Goal: Information Seeking & Learning: Learn about a topic

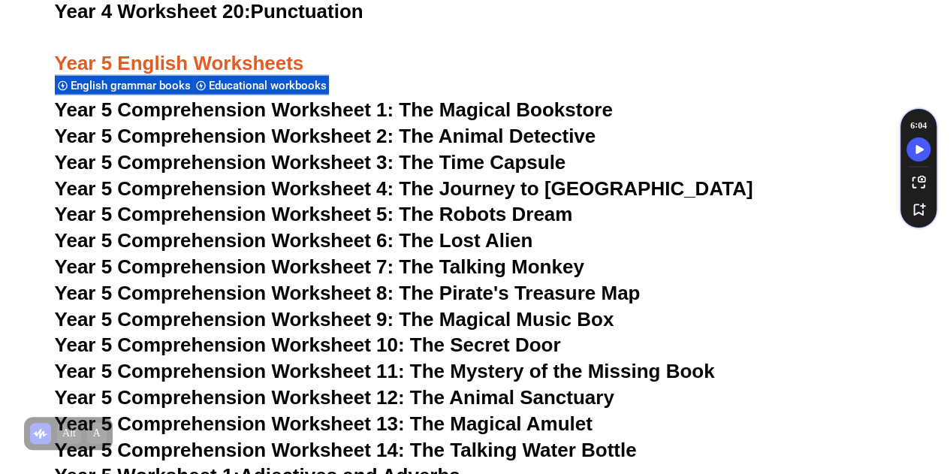
click at [474, 166] on span "Year 5 Comprehension Worksheet 3: The Time Capsule" at bounding box center [310, 162] width 511 height 23
click at [480, 190] on span "Year 5 Comprehension Worksheet 4: The Journey to Atlantis" at bounding box center [404, 188] width 698 height 23
click at [487, 215] on span "Year 5 Comprehension Worksheet 5: The Robots Dream" at bounding box center [314, 214] width 518 height 23
click at [459, 244] on span "Year 5 Comprehension Worksheet 6: The Lost Alien" at bounding box center [294, 240] width 478 height 23
click at [533, 267] on span "Year 5 Comprehension Worksheet 7: The Talking Monkey" at bounding box center [319, 266] width 529 height 23
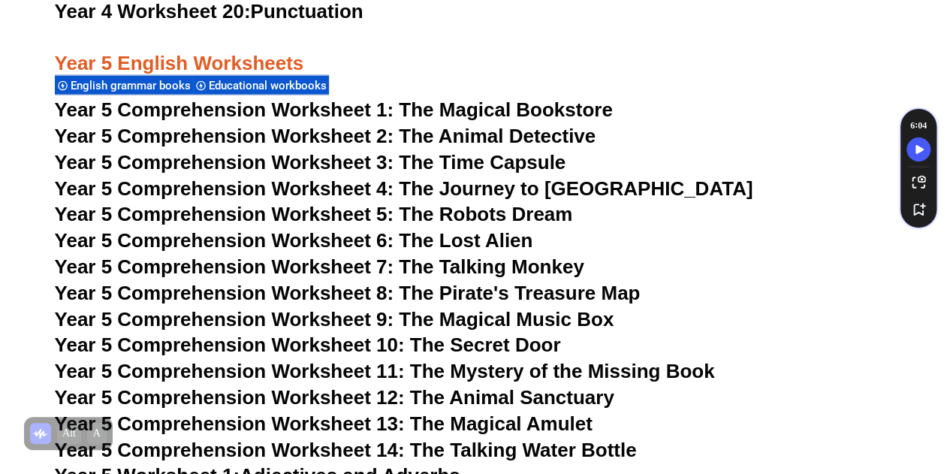
click at [460, 295] on span "Year 5 Comprehension Worksheet 8: The Pirate's Treasure Map" at bounding box center [347, 292] width 585 height 23
click at [500, 325] on span "Year 5 Comprehension Worksheet 9: The Magical Music Box" at bounding box center [334, 319] width 559 height 23
click at [512, 348] on span "Year 5 Comprehension Worksheet 10: The Secret Door" at bounding box center [308, 344] width 506 height 23
click at [531, 376] on span "Year 5 Comprehension Worksheet 11: The Mystery of the Missing Book" at bounding box center [385, 371] width 660 height 23
click at [473, 396] on span "Year 5 Comprehension Worksheet 12: The Animal Sanctuary" at bounding box center [334, 397] width 559 height 23
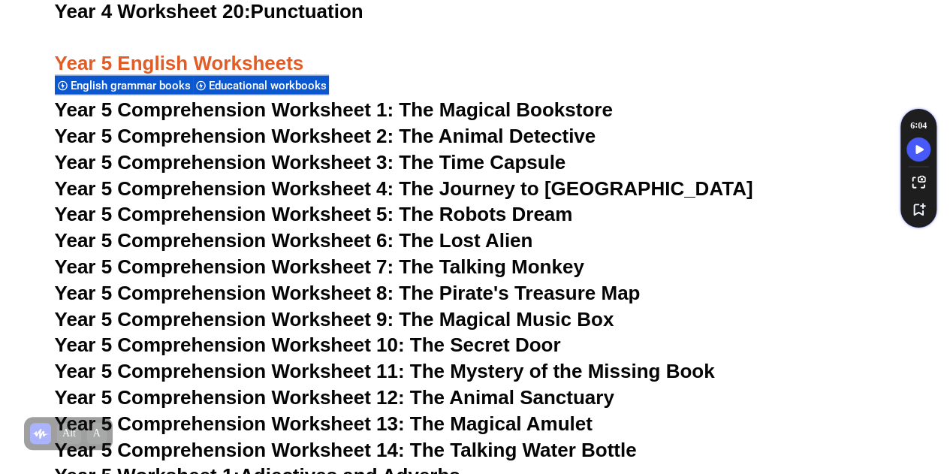
click at [462, 422] on span "Year 5 Comprehension Worksheet 13: The Magical Amulet" at bounding box center [323, 423] width 537 height 23
click at [518, 450] on span "Year 5 Comprehension Worksheet 14: The Talking Water Bottle" at bounding box center [346, 449] width 582 height 23
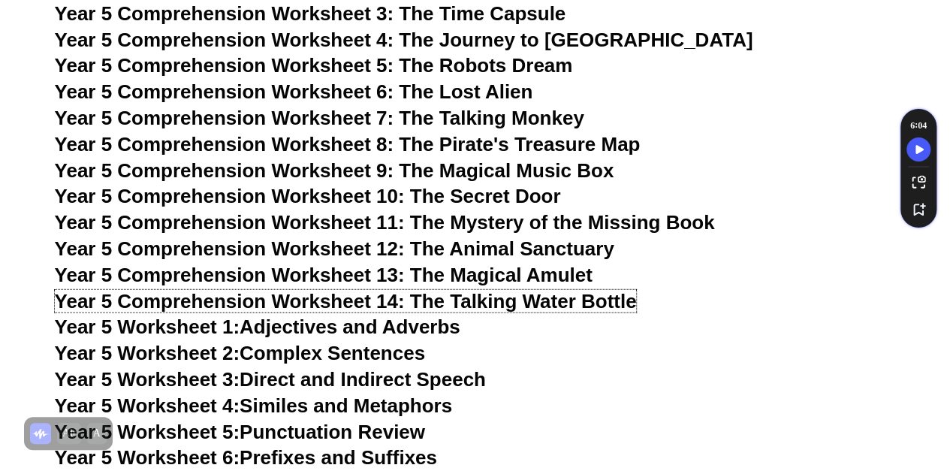
scroll to position [7562, 0]
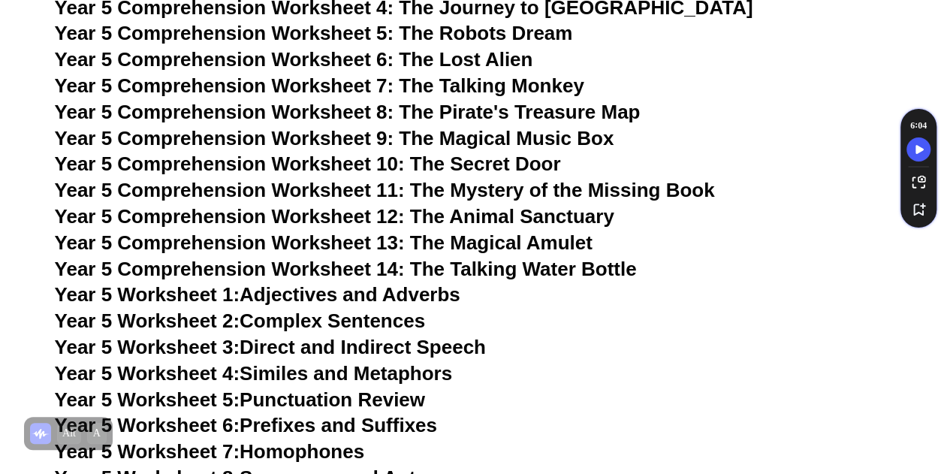
click at [360, 293] on link "Year 5 Worksheet 1: Adjectives and Adverbs" at bounding box center [257, 294] width 405 height 23
click at [396, 322] on link "Year 5 Worksheet 2: Complex Sentences" at bounding box center [240, 320] width 370 height 23
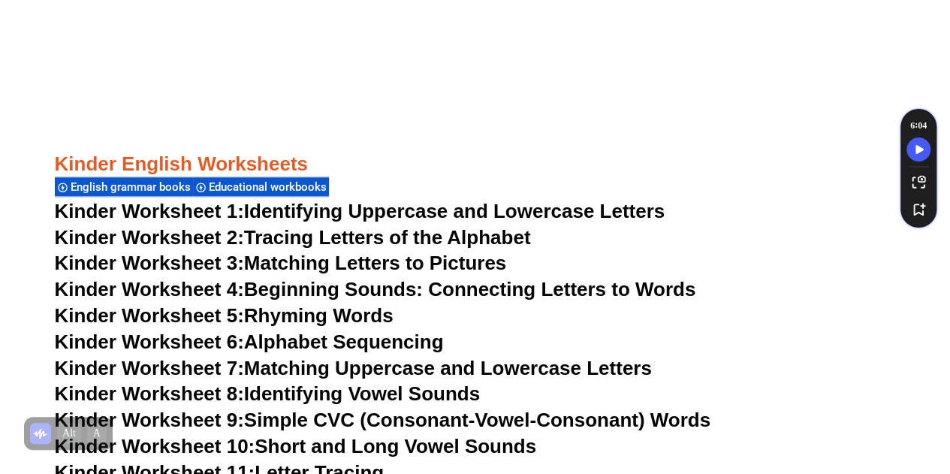
scroll to position [721, 0]
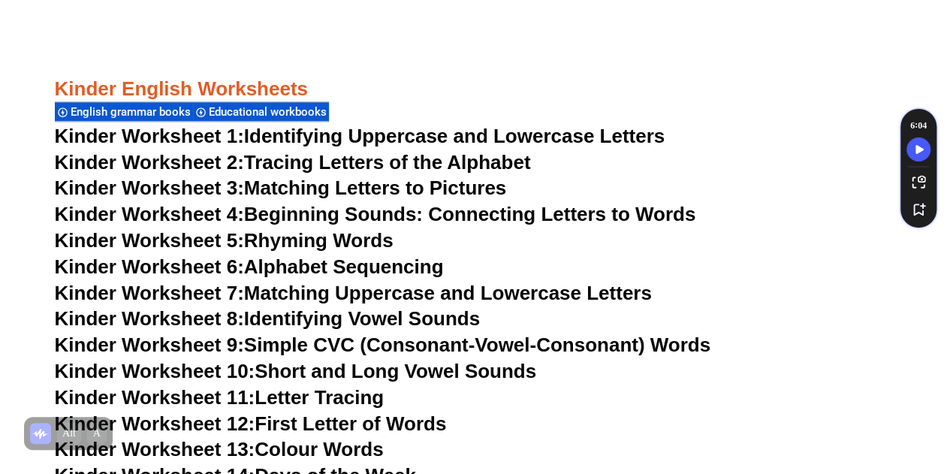
click at [373, 191] on link "Kinder Worksheet 3: Matching Letters to Pictures" at bounding box center [281, 187] width 452 height 23
click at [410, 214] on link "Kinder Worksheet 4: Beginning Sounds: Connecting Letters to Words" at bounding box center [375, 214] width 641 height 23
click at [302, 242] on link "Kinder Worksheet 5: Rhyming Words" at bounding box center [224, 240] width 339 height 23
click at [395, 266] on link "Kinder Worksheet 6: Alphabet Sequencing" at bounding box center [249, 266] width 389 height 23
click at [415, 295] on link "Kinder Worksheet 7: Matching Uppercase and Lowercase Letters" at bounding box center [353, 292] width 597 height 23
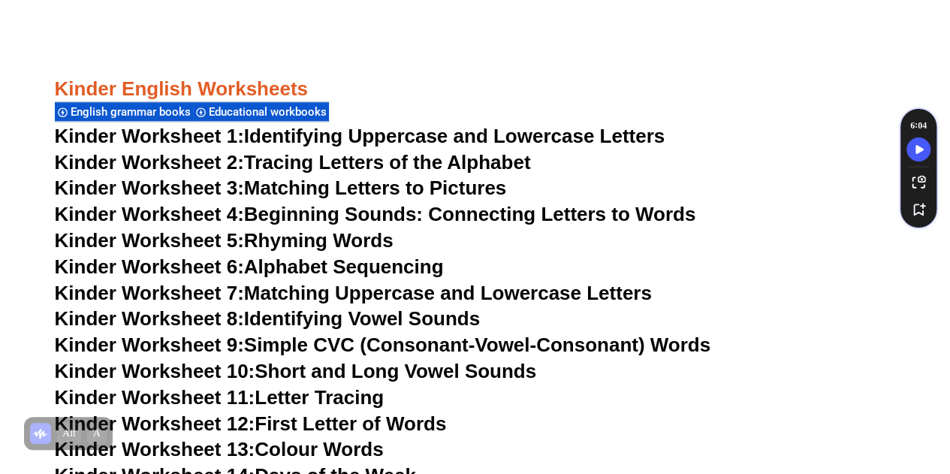
click at [405, 319] on link "Kinder Worksheet 8: Identifying Vowel Sounds" at bounding box center [267, 318] width 425 height 23
click at [368, 346] on link "Kinder Worksheet 9: Simple CVC (Consonant-Vowel-Consonant) Words" at bounding box center [382, 344] width 655 height 23
click at [429, 372] on link "Kinder Worksheet 10: Short and Long Vowel Sounds" at bounding box center [296, 371] width 482 height 23
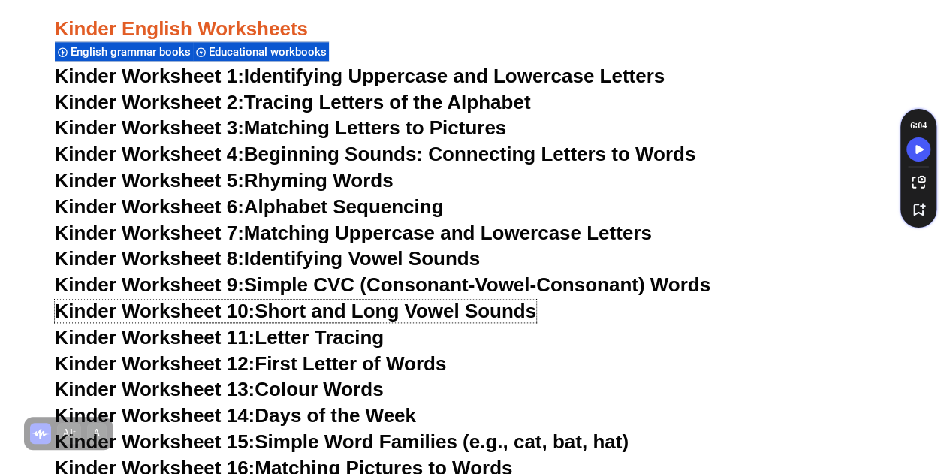
scroll to position [811, 0]
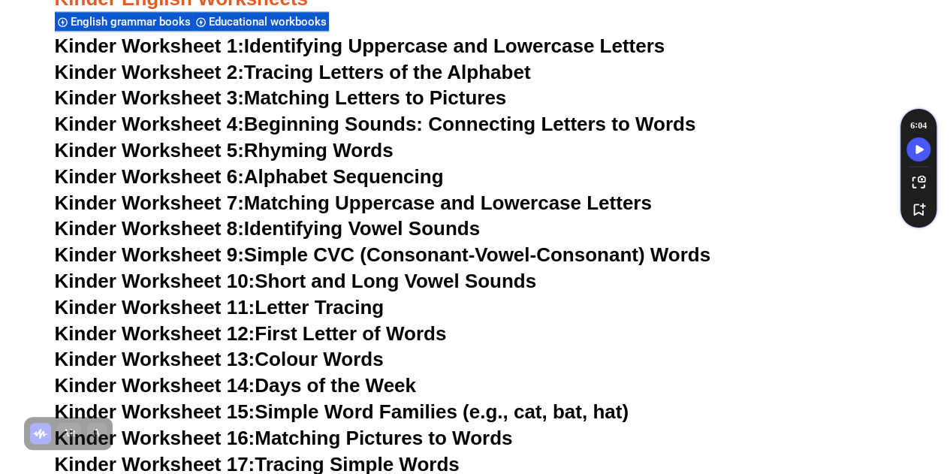
click at [326, 330] on link "Kinder Worksheet 12: First Letter of Words" at bounding box center [251, 333] width 392 height 23
click at [371, 361] on link "Kinder Worksheet 13: Colour Words" at bounding box center [219, 359] width 329 height 23
click at [390, 392] on link "Kinder Worksheet 14: Days of the Week" at bounding box center [235, 385] width 361 height 23
click at [442, 416] on link "Kinder Worksheet 15: Simple Word Families (e.g., cat, bat, hat)" at bounding box center [341, 411] width 573 height 23
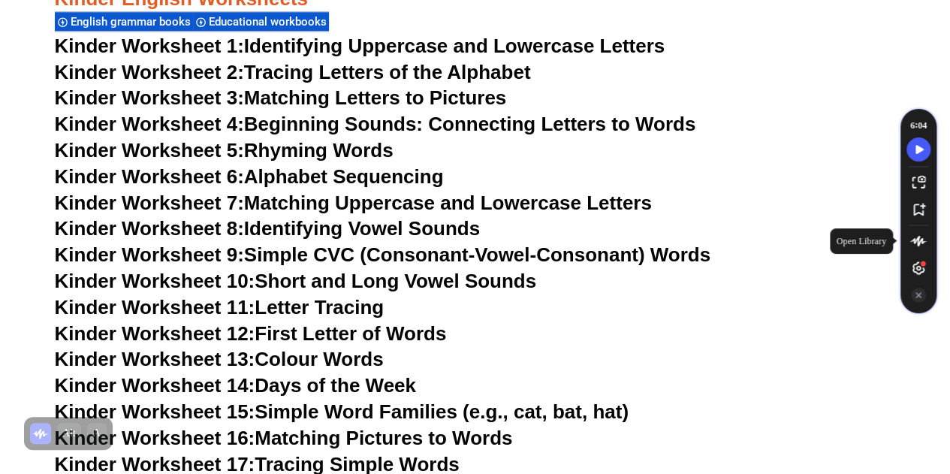
click at [667, 265] on link "Kinder Worksheet 9: Simple CVC (Consonant-Vowel-Consonant) Words" at bounding box center [382, 254] width 655 height 23
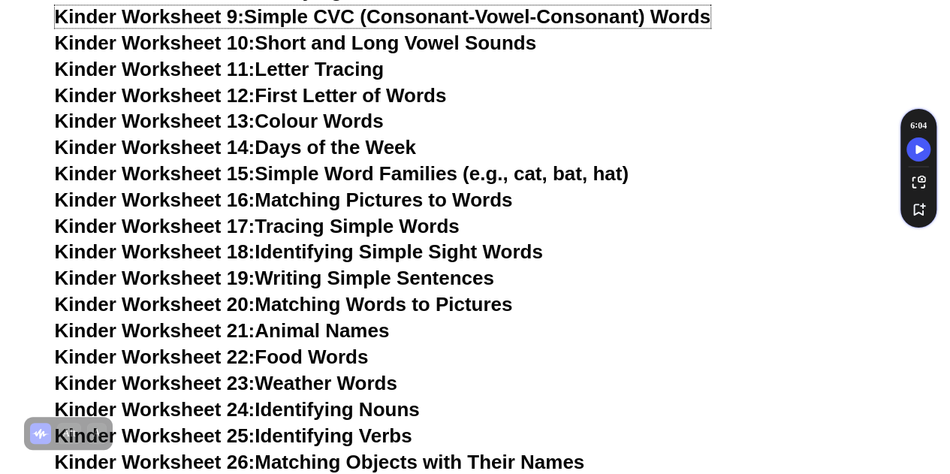
scroll to position [1050, 0]
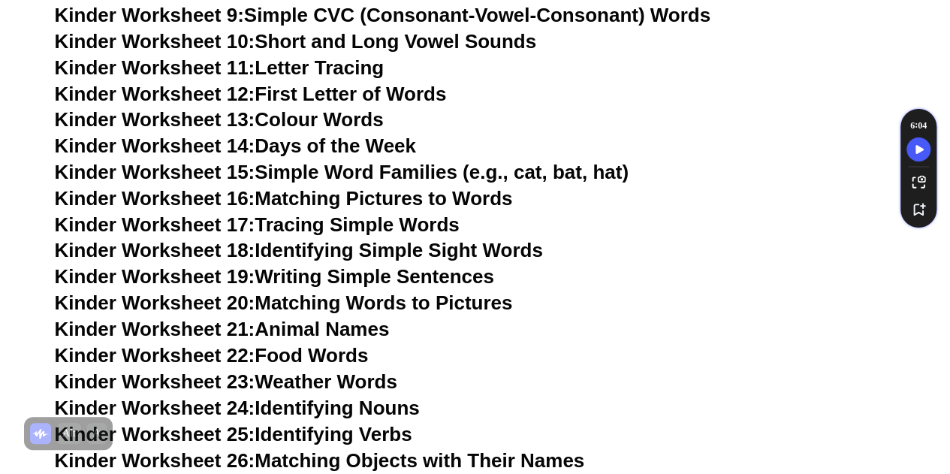
click at [368, 197] on link "Kinder Worksheet 16: Matching Pictures to Words" at bounding box center [284, 198] width 458 height 23
click at [475, 250] on link "Kinder Worksheet 18: Identifying Simple Sight Words" at bounding box center [299, 250] width 488 height 23
click at [387, 275] on link "Kinder Worksheet 19: Writing Simple Sentences" at bounding box center [274, 276] width 439 height 23
click at [344, 304] on link "Kinder Worksheet 20: Matching Words to Pictures" at bounding box center [284, 302] width 458 height 23
click at [357, 331] on link "Kinder Worksheet 21: Animal Names" at bounding box center [222, 329] width 335 height 23
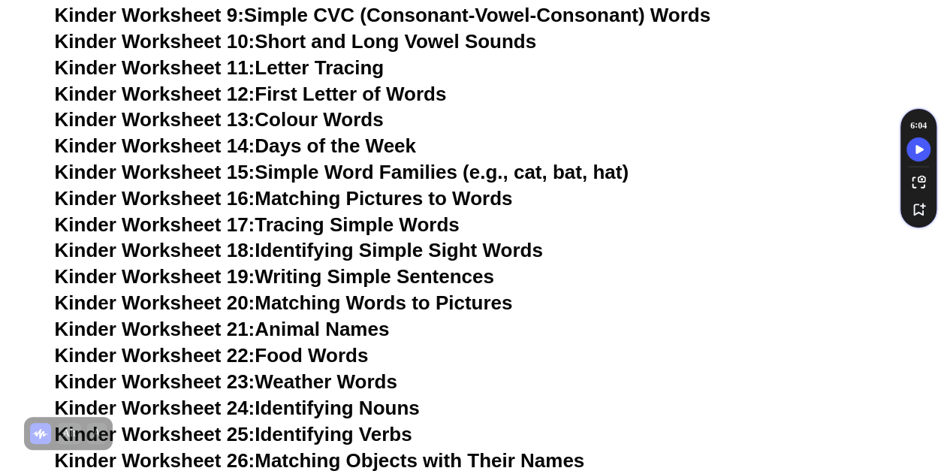
click at [299, 357] on link "Kinder Worksheet 22: Food Words" at bounding box center [212, 355] width 314 height 23
click at [381, 408] on link "Kinder Worksheet 24: Identifying Nouns" at bounding box center [237, 407] width 365 height 23
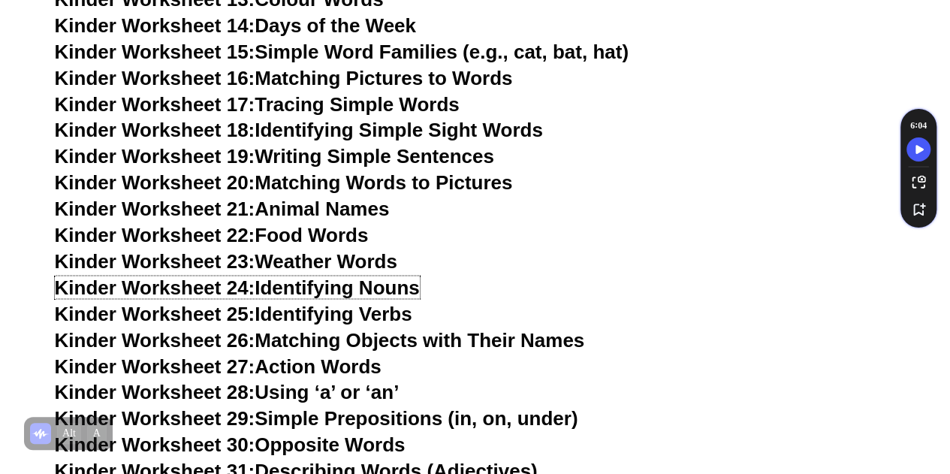
scroll to position [1200, 0]
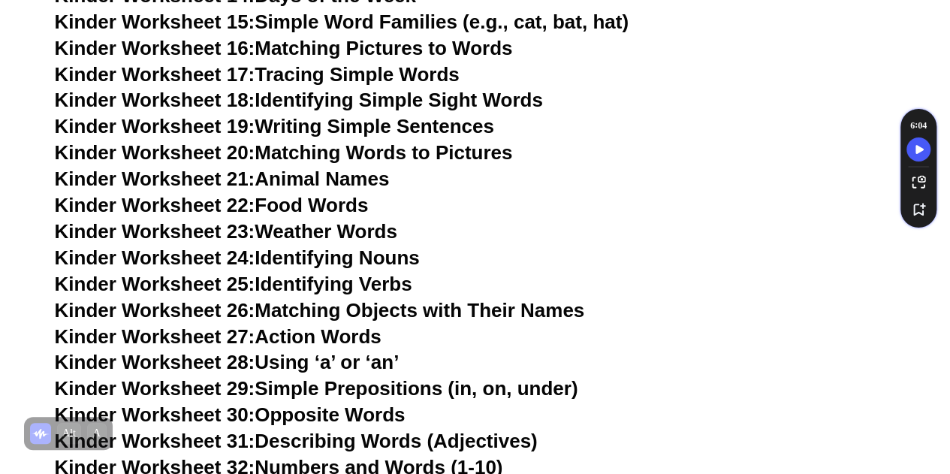
click at [439, 312] on link "Kinder Worksheet 26: Matching Objects with Their Names" at bounding box center [320, 309] width 530 height 23
click at [366, 336] on link "Kinder Worksheet 27: Action Words" at bounding box center [218, 335] width 327 height 23
click at [353, 257] on link "Kinder Worksheet 24: Identifying Nouns" at bounding box center [237, 256] width 365 height 23
click at [348, 364] on link "Kinder Worksheet 28: Using ‘a’ or ‘an’" at bounding box center [227, 361] width 345 height 23
click at [423, 387] on link "Kinder Worksheet 29: Simple Prepositions (in, on, under)" at bounding box center [316, 387] width 523 height 23
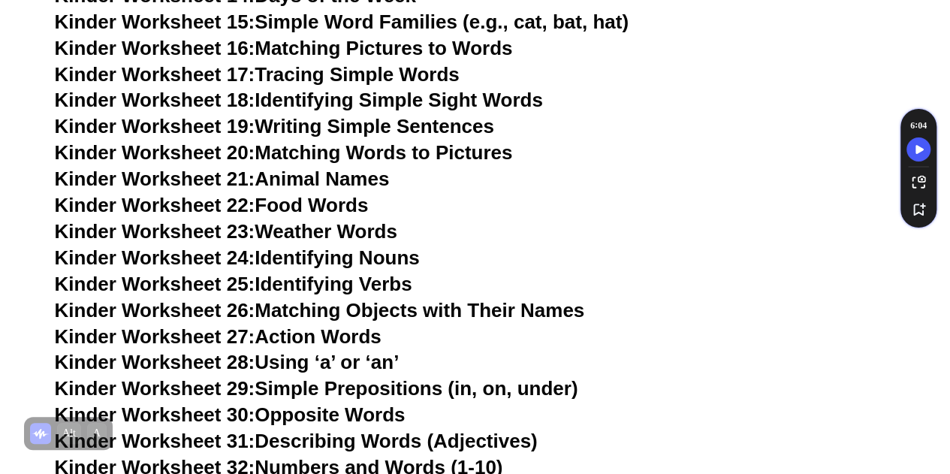
click at [387, 414] on link "Kinder Worksheet 30: Opposite Words" at bounding box center [230, 413] width 351 height 23
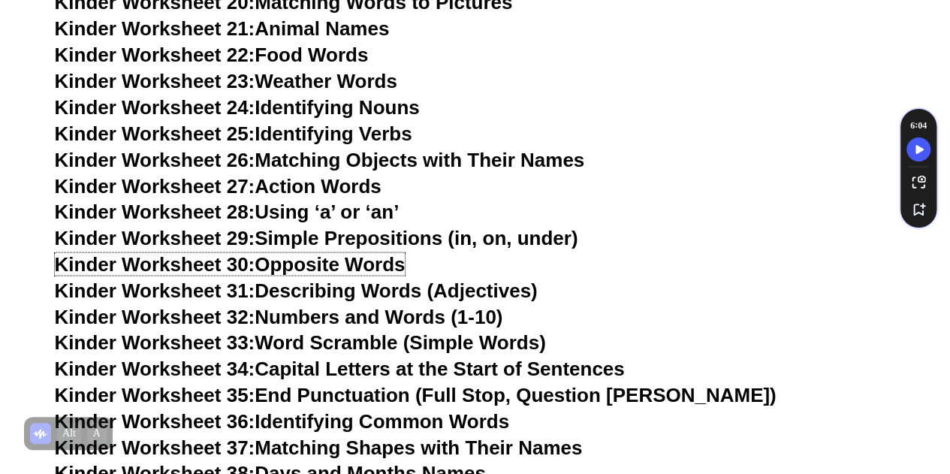
scroll to position [1380, 0]
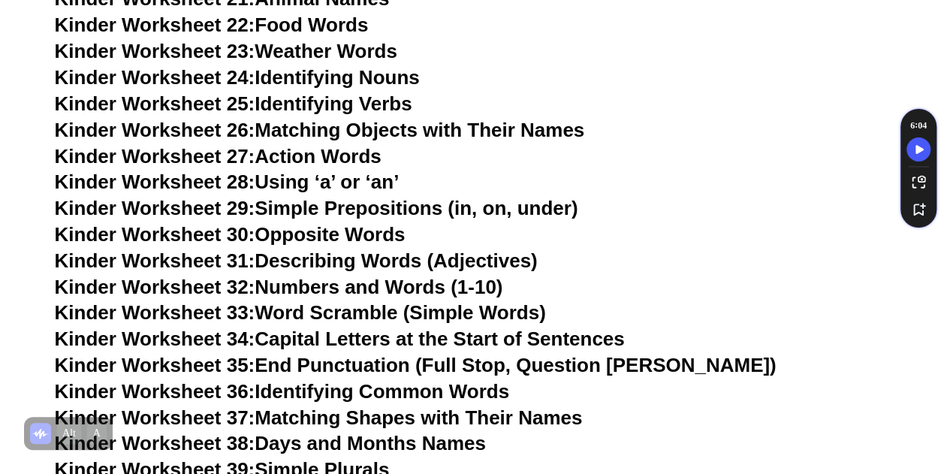
click at [398, 257] on link "Kinder Worksheet 31: Describing Words (Adjectives)" at bounding box center [296, 259] width 483 height 23
click at [413, 287] on link "Kinder Worksheet 32: Numbers and Words (1-10)" at bounding box center [279, 286] width 448 height 23
click at [492, 337] on link "Kinder Worksheet 34: Capital Letters at the Start of Sentences" at bounding box center [340, 338] width 570 height 23
click at [462, 361] on link "Kinder Worksheet 35: End Punctuation (Full Stop, Question Mark)" at bounding box center [415, 364] width 721 height 23
click at [463, 390] on link "Kinder Worksheet 36: Identifying Common Words" at bounding box center [282, 390] width 454 height 23
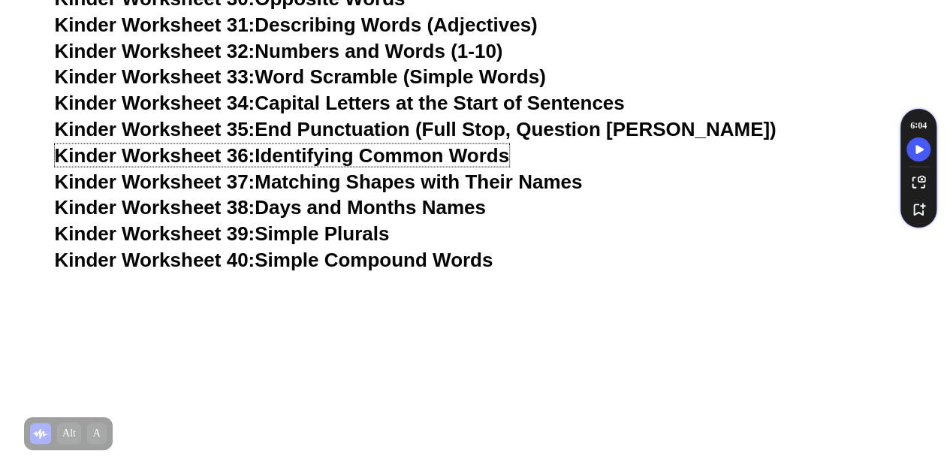
scroll to position [1616, 0]
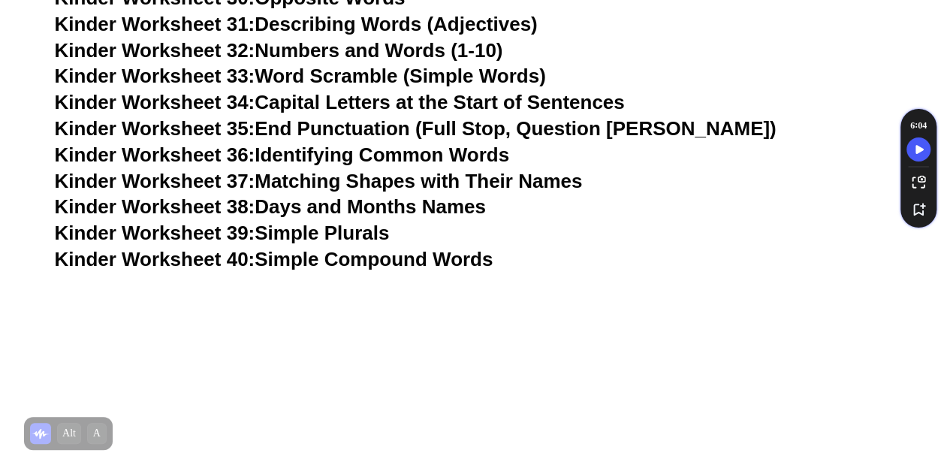
click at [372, 233] on link "Kinder Worksheet 39: Simple Plurals" at bounding box center [222, 232] width 335 height 23
click at [456, 262] on link "Kinder Worksheet 40: Simple Compound Words" at bounding box center [274, 259] width 438 height 23
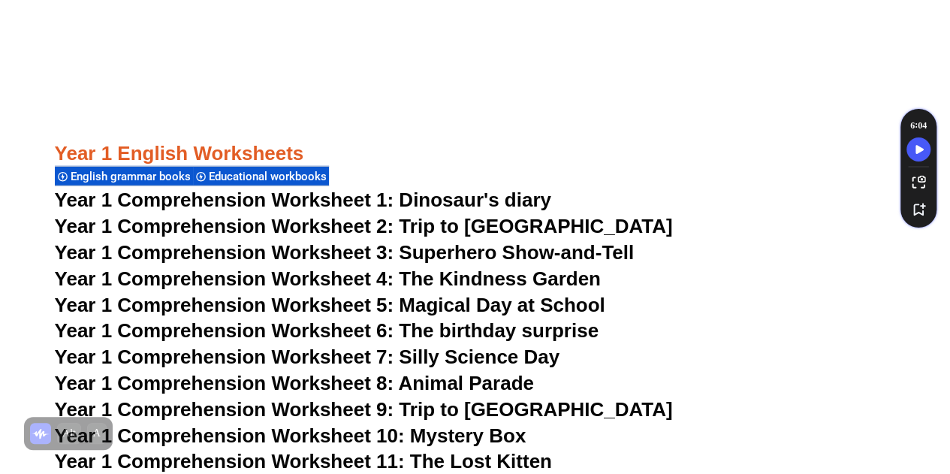
scroll to position [2047, 0]
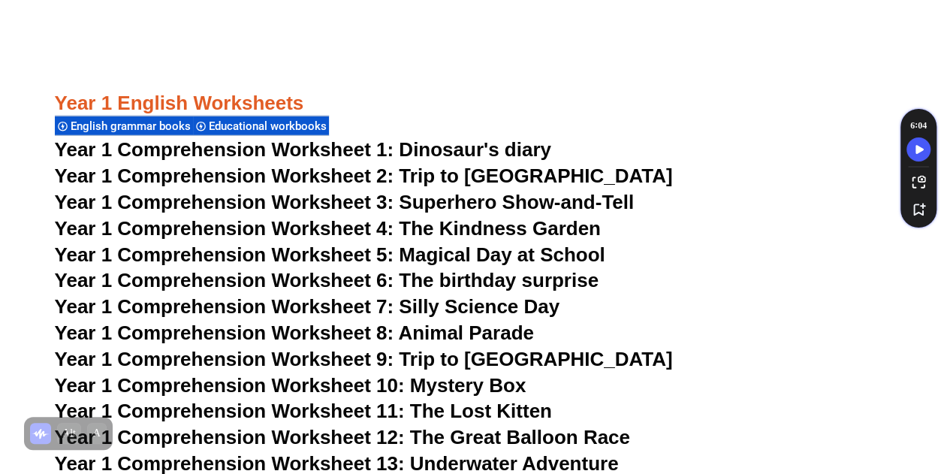
click at [489, 152] on span "Year 1 Comprehension Worksheet 1: Dinosaur's diary" at bounding box center [303, 149] width 496 height 23
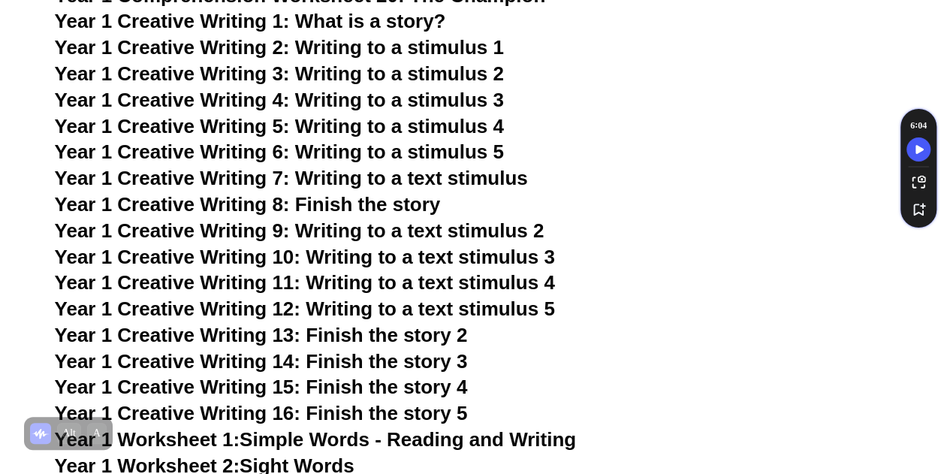
scroll to position [2717, 0]
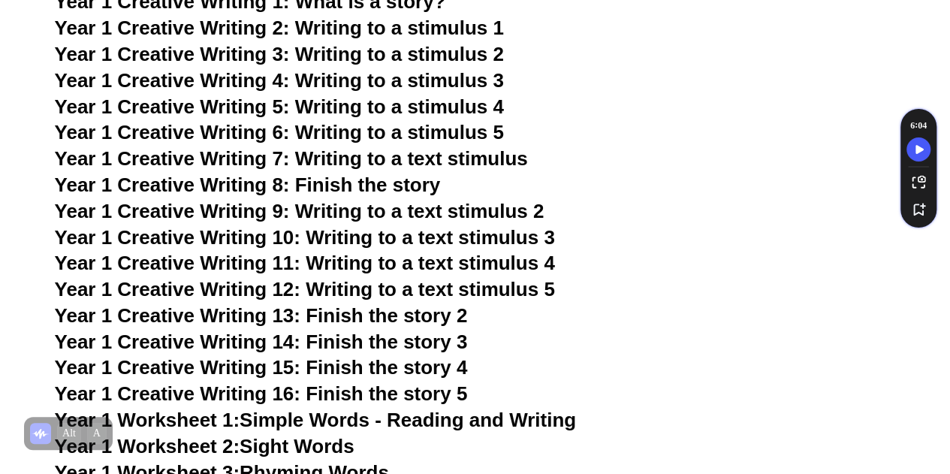
click at [377, 5] on span "Year 1 Creative Writing 1: What is a story?" at bounding box center [250, 1] width 391 height 23
click at [464, 29] on span "Year 1 Creative Writing 2: Writing to a stimulus 1" at bounding box center [279, 28] width 449 height 23
click at [421, 5] on span "Year 1 Creative Writing 1: What is a story?" at bounding box center [250, 1] width 391 height 23
click at [474, 52] on span "Year 1 Creative Writing 3: Writing to a stimulus 2" at bounding box center [279, 54] width 449 height 23
click at [438, 77] on span "Year 1 Creative Writing 4: Writing to a stimulus 3" at bounding box center [279, 80] width 449 height 23
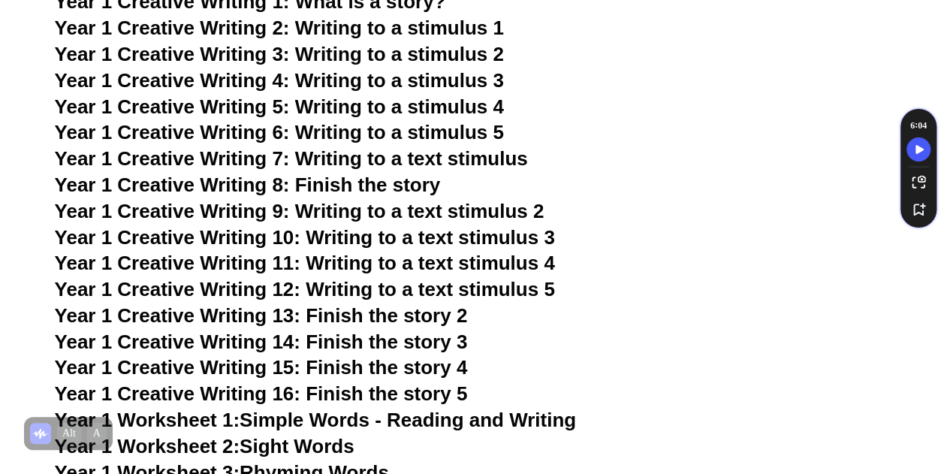
click at [466, 105] on span "Year 1 Creative Writing 5: Writing to a stimulus 4" at bounding box center [279, 106] width 449 height 23
click at [451, 134] on span "Year 1 Creative Writing 6: Writing to a stimulus 5" at bounding box center [279, 132] width 449 height 23
click at [423, 160] on span "Year 1 Creative Writing 7: Writing to a text stimulus" at bounding box center [291, 158] width 473 height 23
click at [384, 183] on span "Year 1 Creative Writing 8: Finish the story" at bounding box center [248, 184] width 386 height 23
click at [486, 210] on span "Year 1 Creative Writing 9: Writing to a text stimulus 2" at bounding box center [299, 211] width 489 height 23
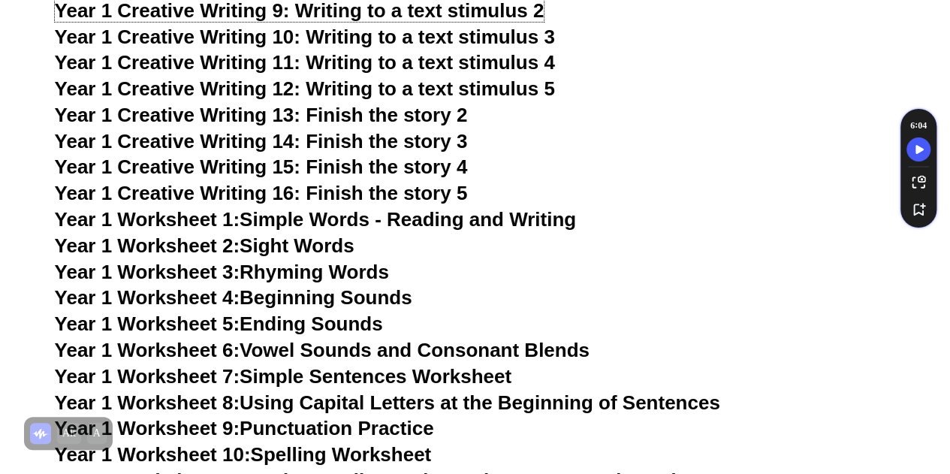
scroll to position [2978, 0]
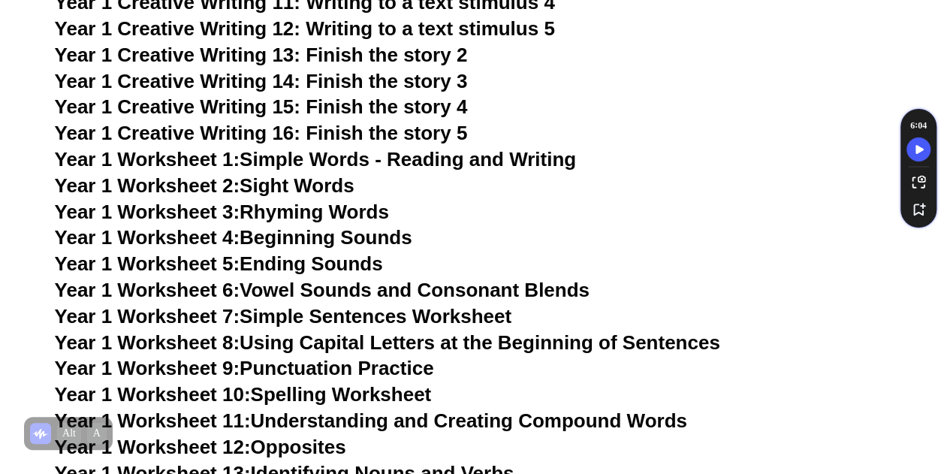
click at [512, 155] on link "Year 1 Worksheet 1: Simple Words - Reading and Writing" at bounding box center [316, 159] width 522 height 23
click at [336, 215] on link "Year 1 Worksheet 3: Rhyming Words" at bounding box center [222, 211] width 334 height 23
click at [336, 238] on link "Year 1 Worksheet 4: Beginning Sounds" at bounding box center [233, 237] width 357 height 23
click at [365, 288] on link "Year 1 Worksheet 6: Vowel Sounds and Consonant Blends" at bounding box center [322, 289] width 534 height 23
click at [365, 316] on link "Year 1 Worksheet 7: Simple Sentences Worksheet" at bounding box center [283, 316] width 457 height 23
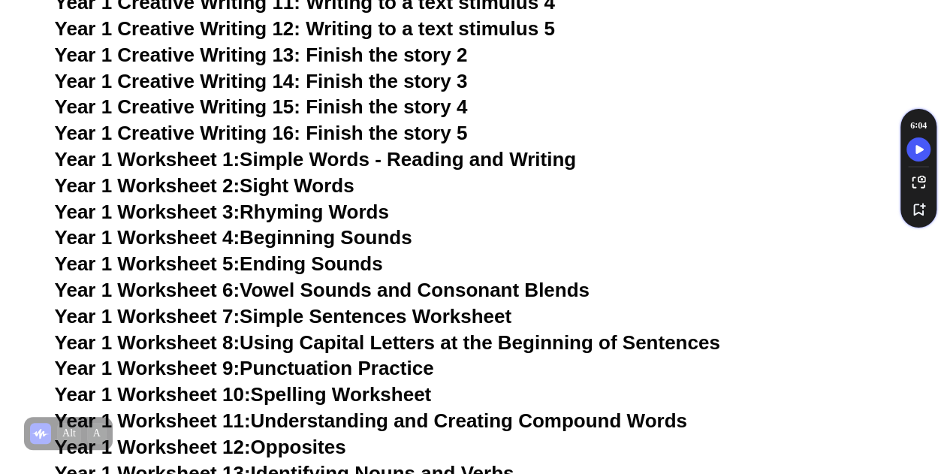
click at [431, 339] on link "Year 1 Worksheet 8: Using Capital Letters at the Beginning of Sentences" at bounding box center [387, 342] width 665 height 23
click at [387, 396] on link "Year 1 Worksheet 10: Spelling Worksheet" at bounding box center [243, 394] width 377 height 23
click at [551, 426] on link "Year 1 Worksheet 11: Understanding and Creating Compound Words" at bounding box center [371, 420] width 632 height 23
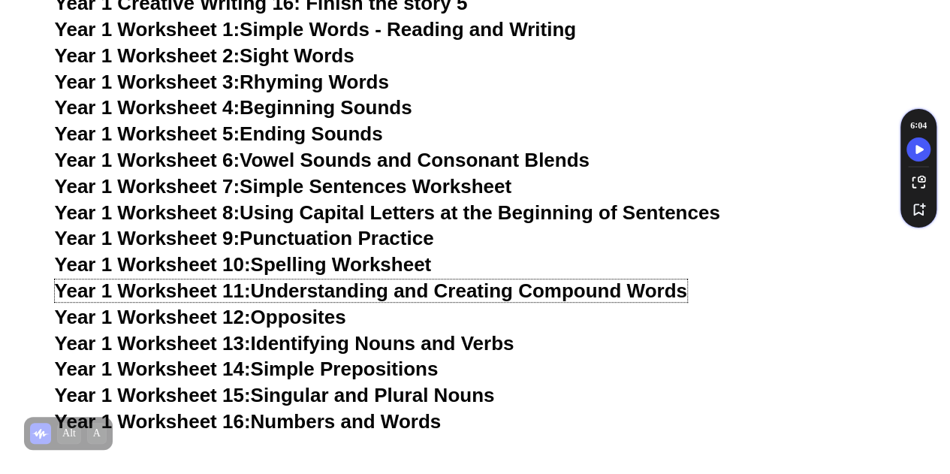
scroll to position [3137, 0]
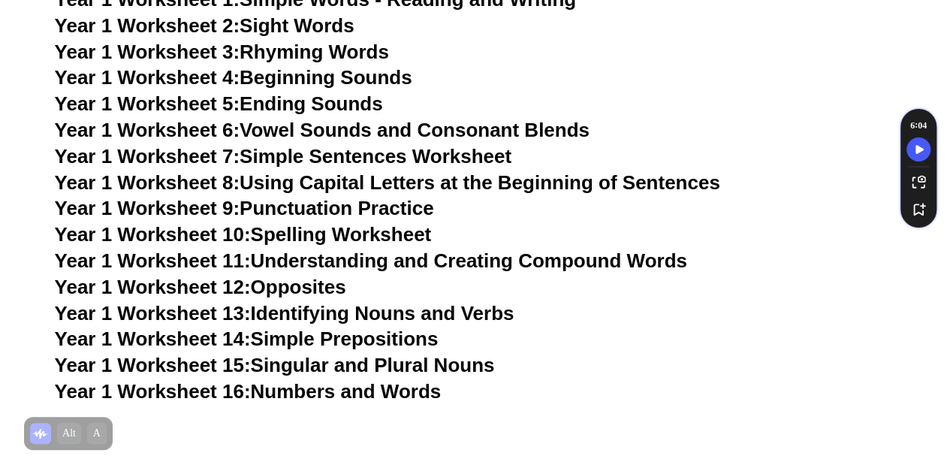
click at [288, 289] on link "Year 1 Worksheet 12: Opposites" at bounding box center [200, 286] width 291 height 23
click at [363, 314] on link "Year 1 Worksheet 13: Identifying Nouns and Verbs" at bounding box center [284, 313] width 459 height 23
click at [348, 338] on link "Year 1 Worksheet 14: Simple Prepositions" at bounding box center [247, 338] width 384 height 23
click at [326, 367] on link "Year 1 Worksheet 15: Singular and Plural Nouns" at bounding box center [275, 365] width 440 height 23
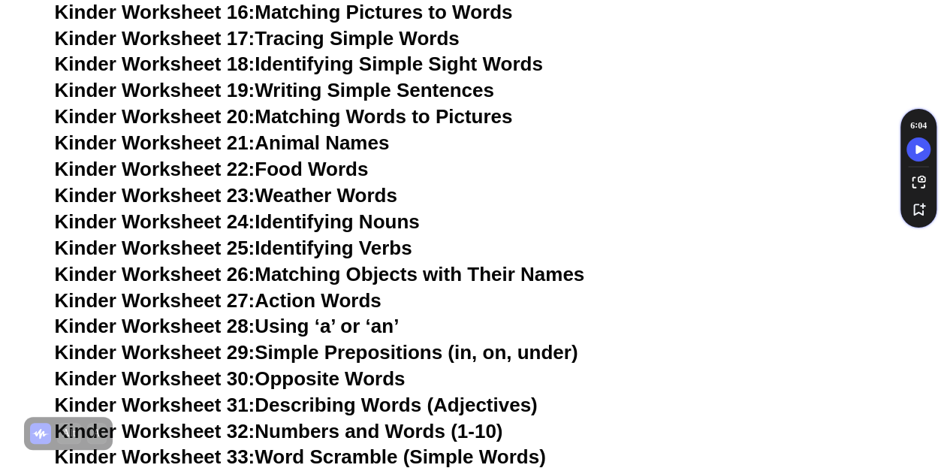
scroll to position [0, 0]
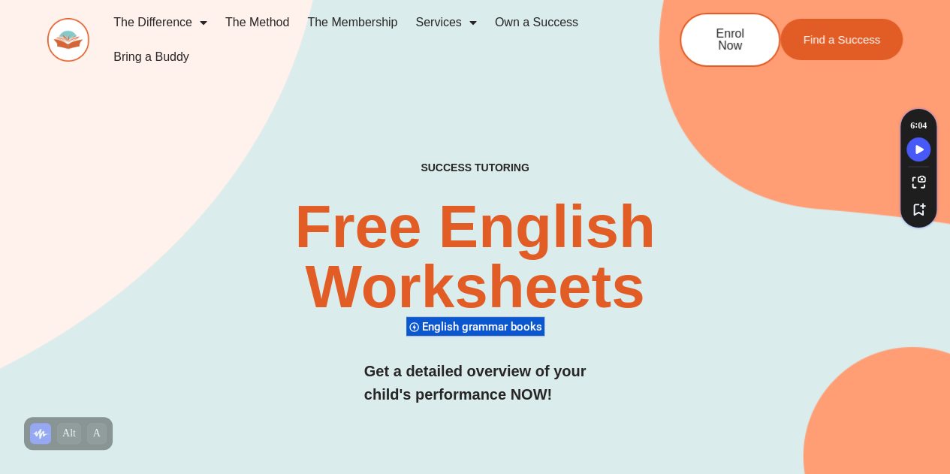
click at [239, 23] on link "The Method" at bounding box center [257, 22] width 82 height 35
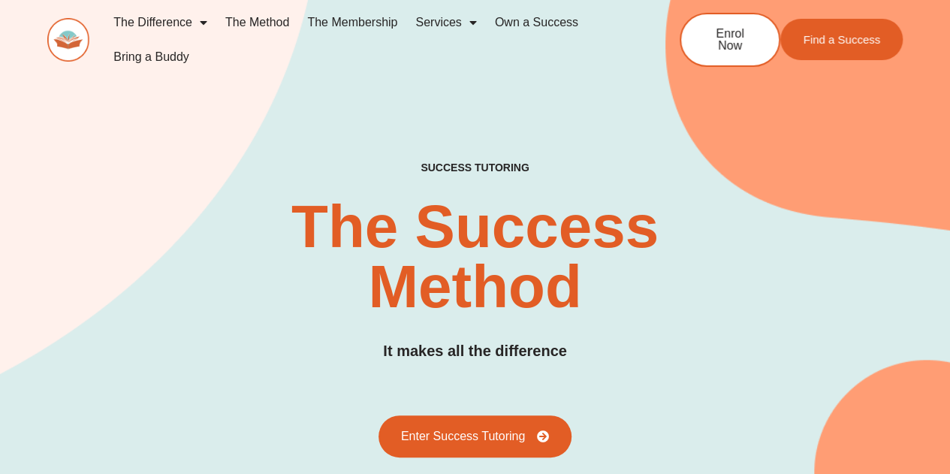
click at [251, 21] on link "The Method" at bounding box center [257, 22] width 82 height 35
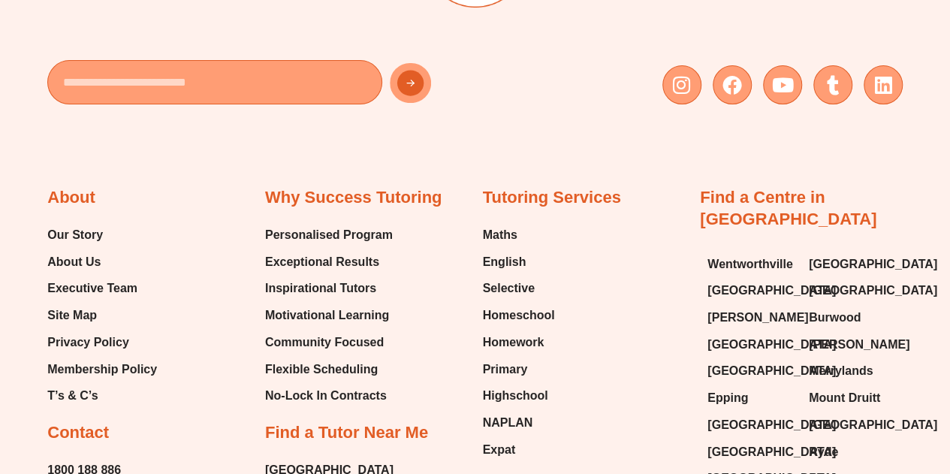
scroll to position [3064, 0]
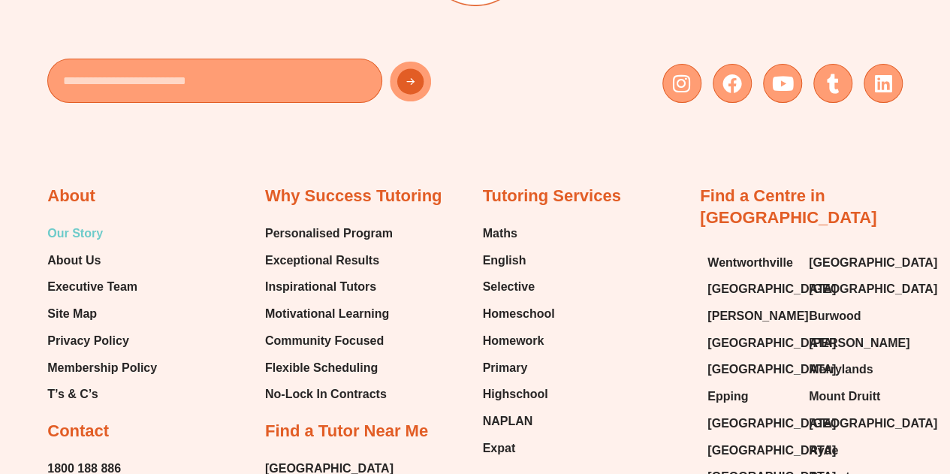
click at [86, 229] on span "Our Story" at bounding box center [75, 233] width 56 height 23
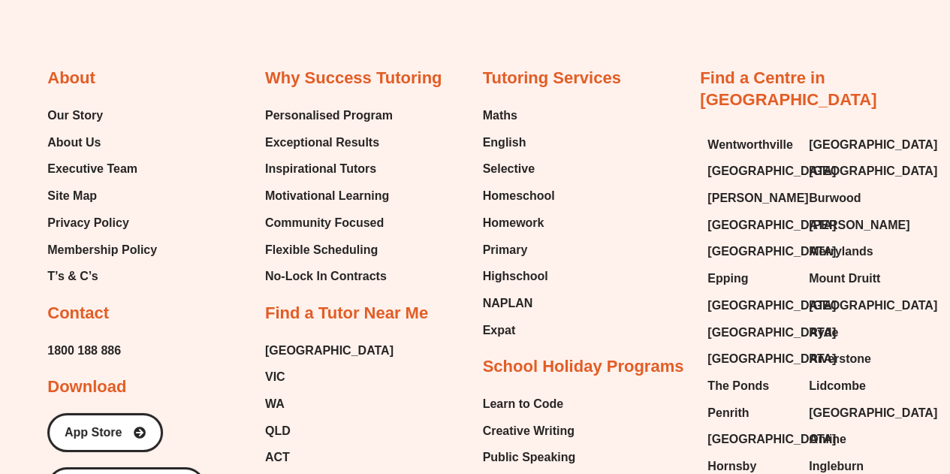
scroll to position [2178, 0]
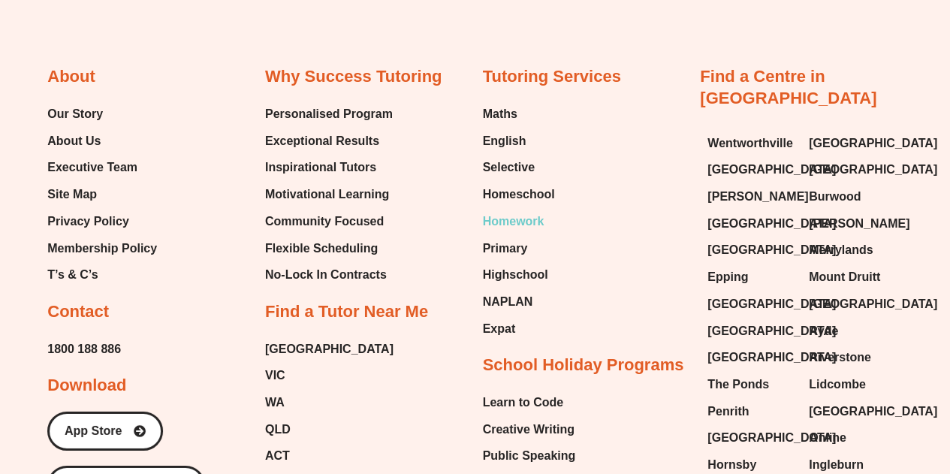
click at [512, 219] on span "Homework" at bounding box center [514, 221] width 62 height 23
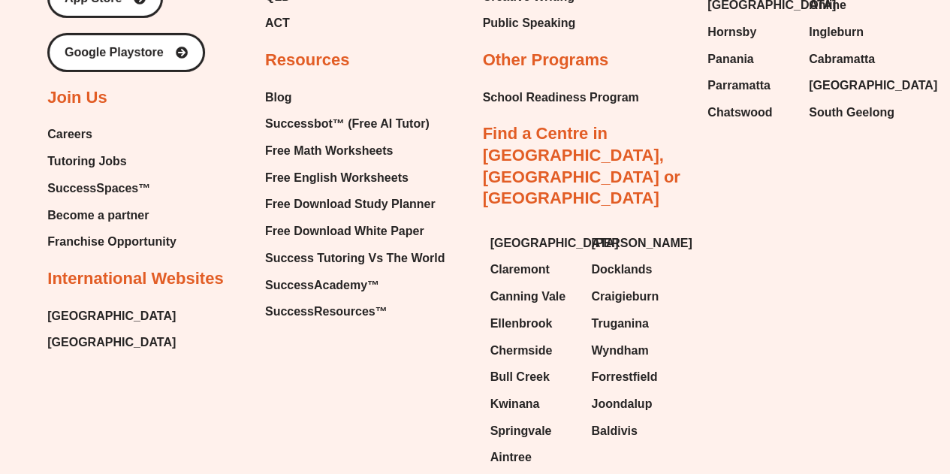
scroll to position [2628, 0]
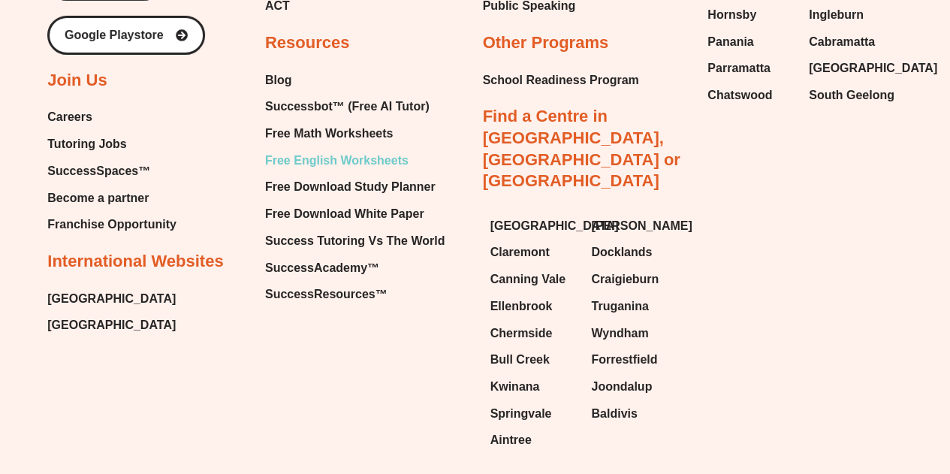
click at [307, 158] on span "Free English Worksheets" at bounding box center [336, 160] width 143 height 23
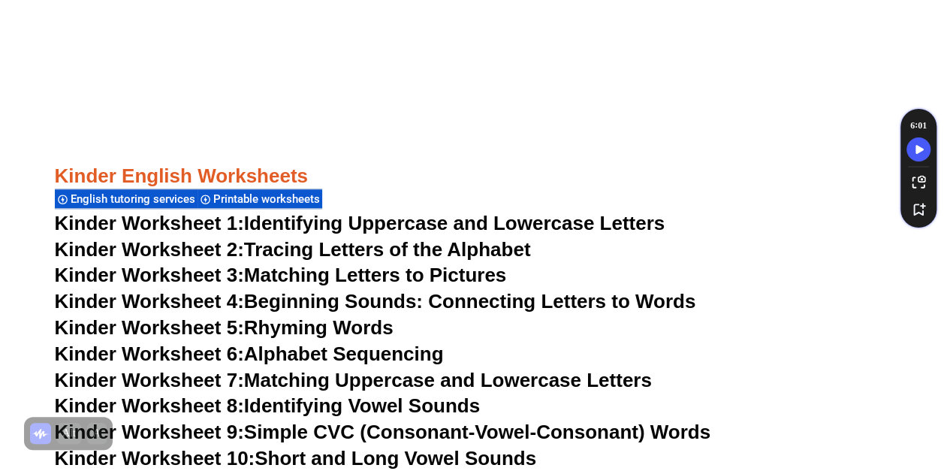
scroll to position [700, 0]
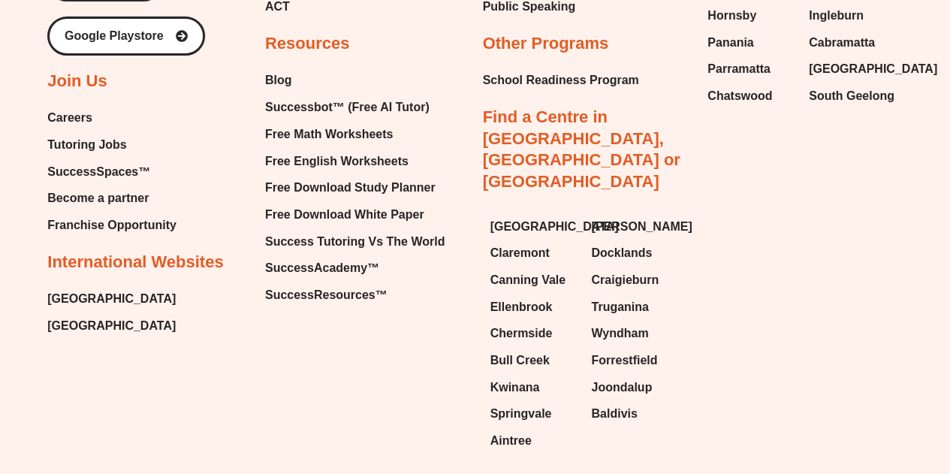
scroll to position [2628, 0]
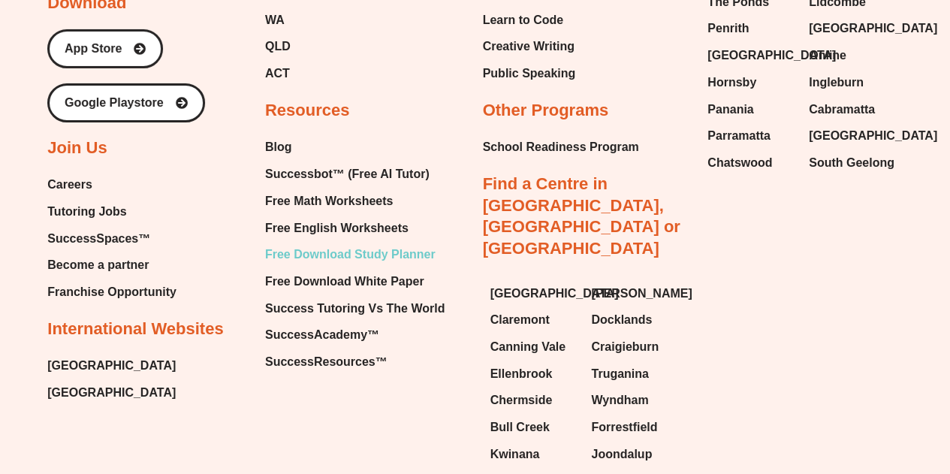
click at [362, 250] on span "Free Download Study Planner" at bounding box center [350, 254] width 170 height 23
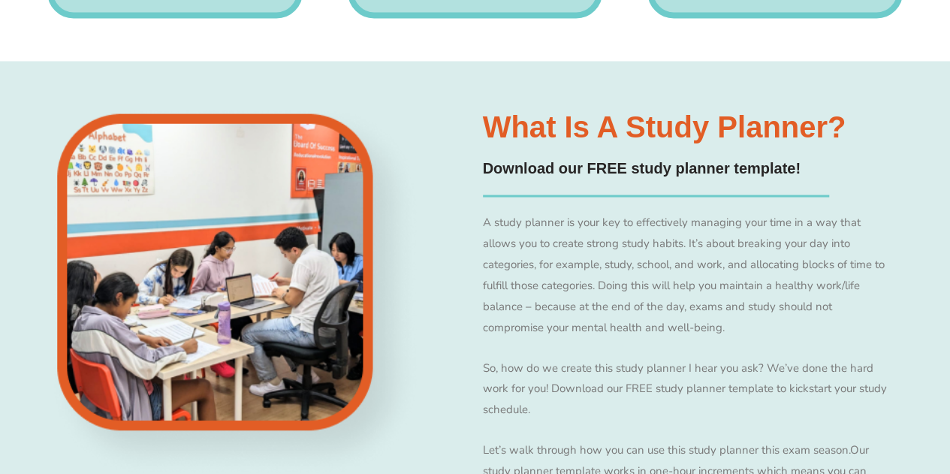
scroll to position [1404, 0]
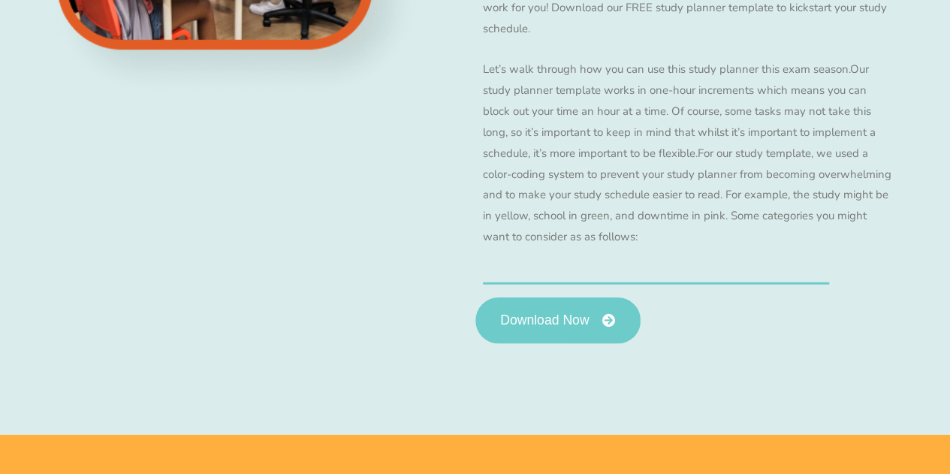
click at [546, 324] on span "Download Now" at bounding box center [544, 321] width 89 height 14
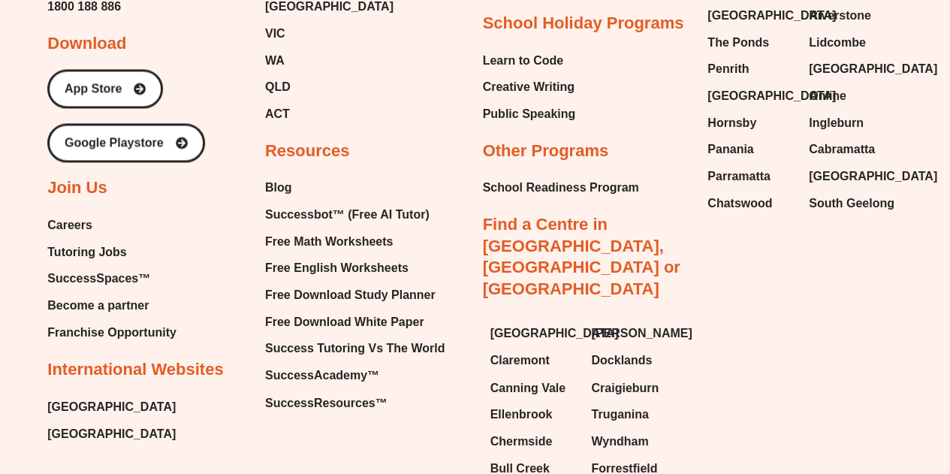
scroll to position [1038, 0]
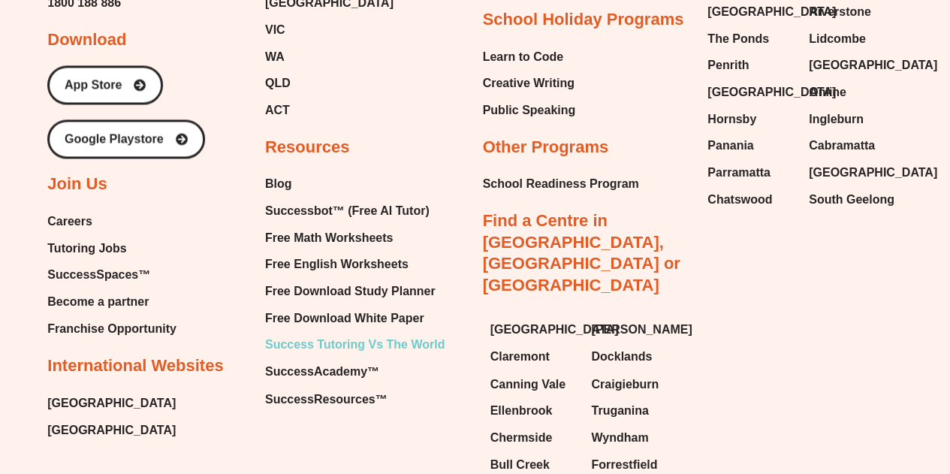
click at [308, 341] on span "Success Tutoring Vs The World" at bounding box center [354, 344] width 179 height 23
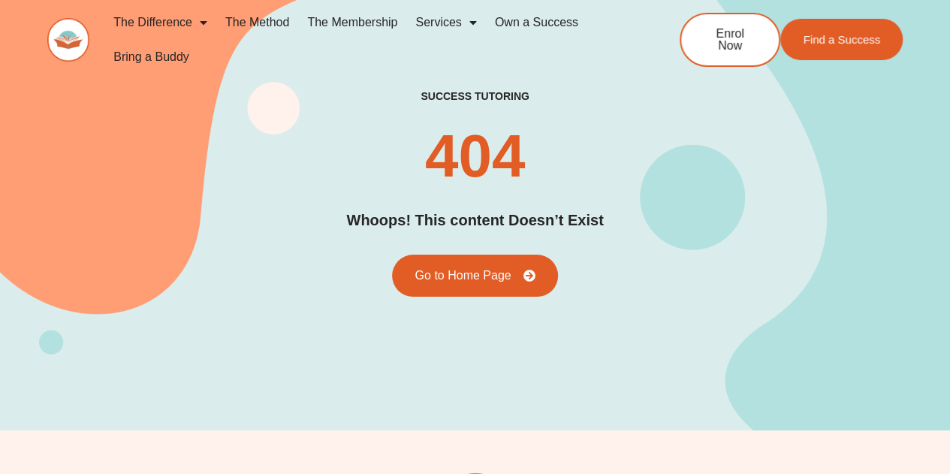
click at [375, 23] on link "The Membership" at bounding box center [352, 22] width 108 height 35
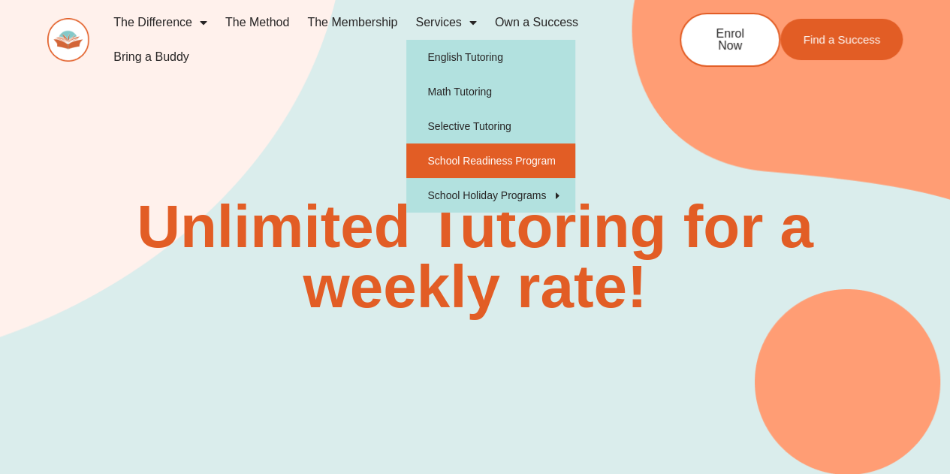
click at [475, 164] on link "School Readiness Program" at bounding box center [490, 160] width 169 height 35
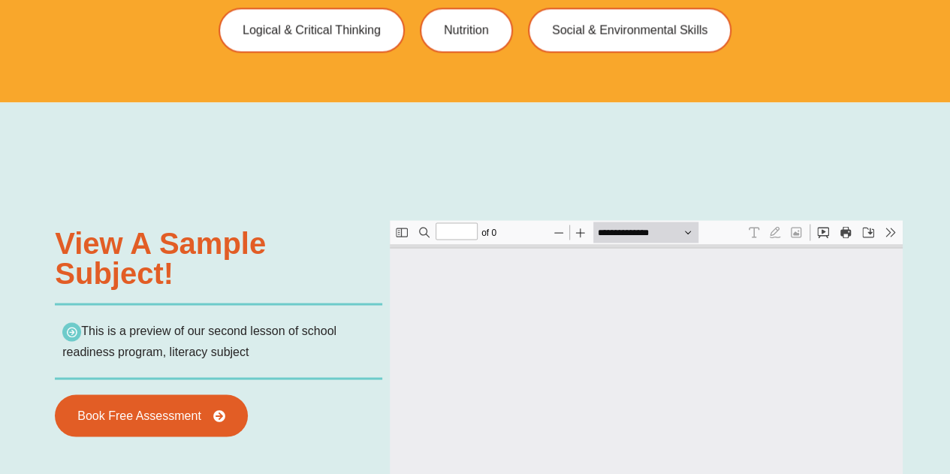
type input "*"
